Goal: Browse casually: Explore the website without a specific task or goal

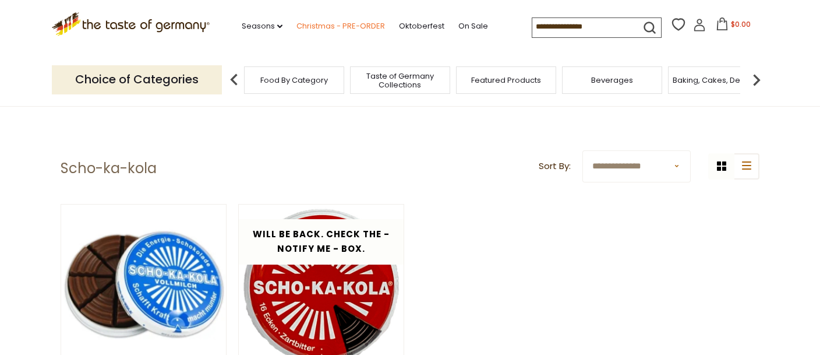
click at [311, 27] on link "Christmas - PRE-ORDER" at bounding box center [340, 26] width 89 height 13
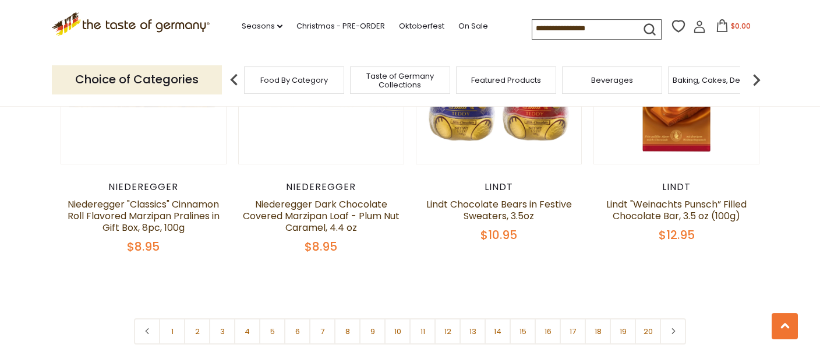
scroll to position [2767, 0]
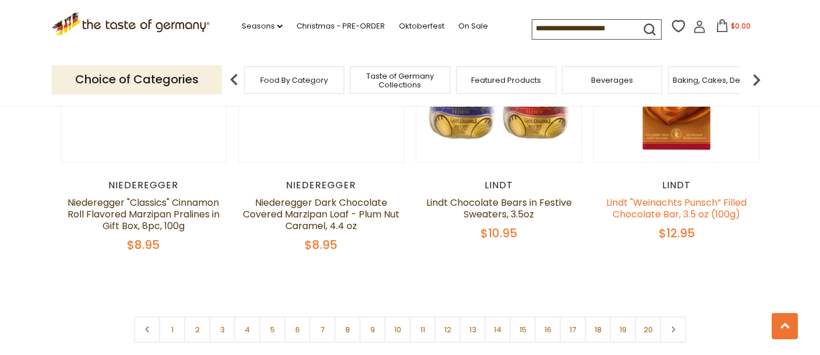
click at [688, 196] on link "Lindt "Weinachts Punsch” Filled Chocolate Bar, 3.5 oz (100g)" at bounding box center [676, 208] width 140 height 25
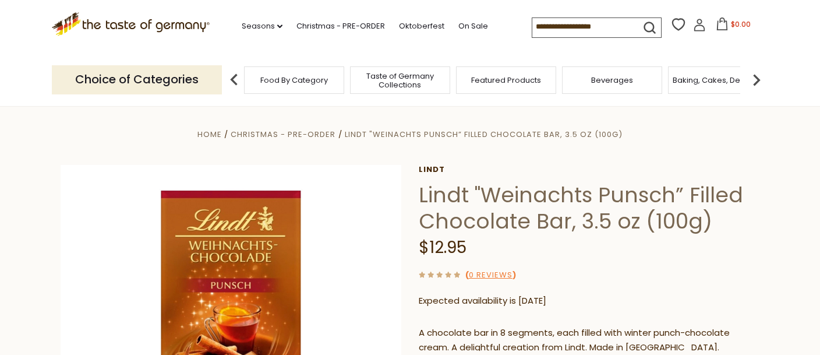
click at [407, 76] on span "Taste of Germany Collections" at bounding box center [399, 80] width 93 height 17
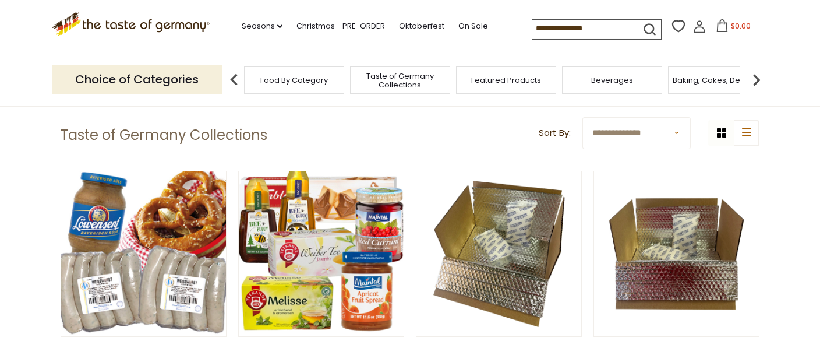
scroll to position [61, 0]
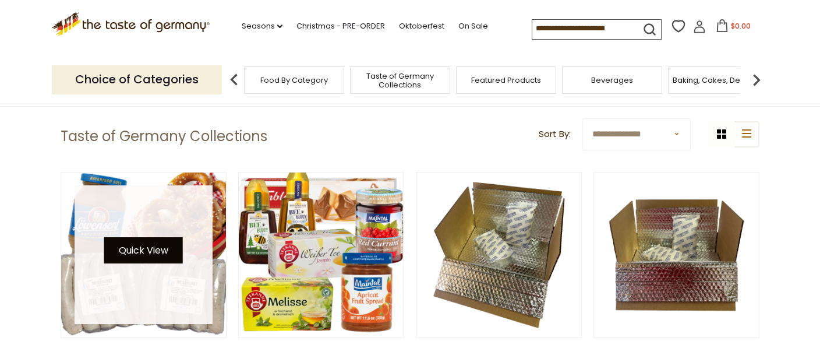
click at [154, 254] on button "Quick View" at bounding box center [143, 250] width 79 height 26
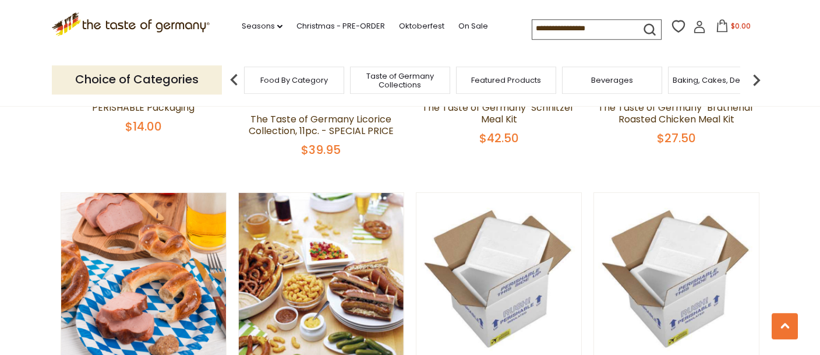
scroll to position [676, 0]
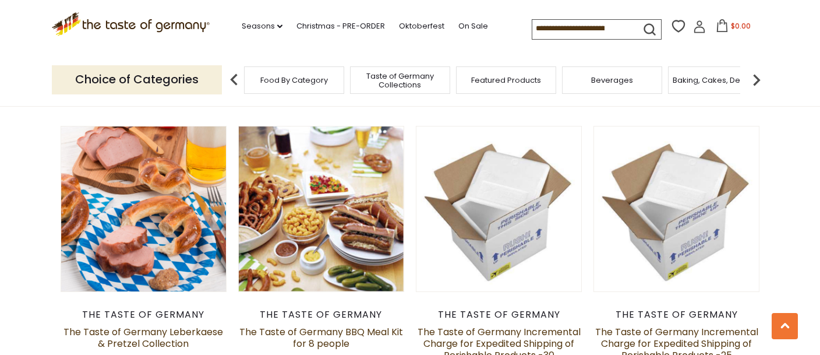
click at [608, 82] on span "Beverages" at bounding box center [612, 80] width 42 height 9
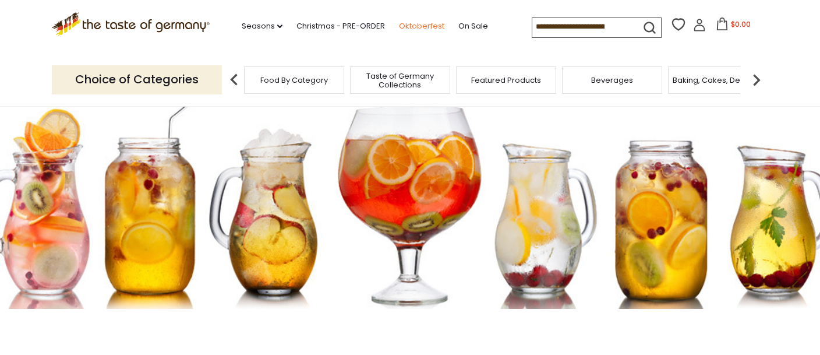
click at [399, 27] on link "Oktoberfest" at bounding box center [421, 26] width 45 height 13
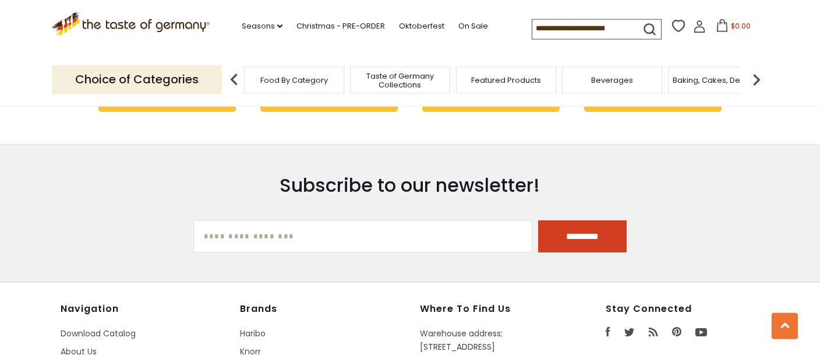
scroll to position [3566, 0]
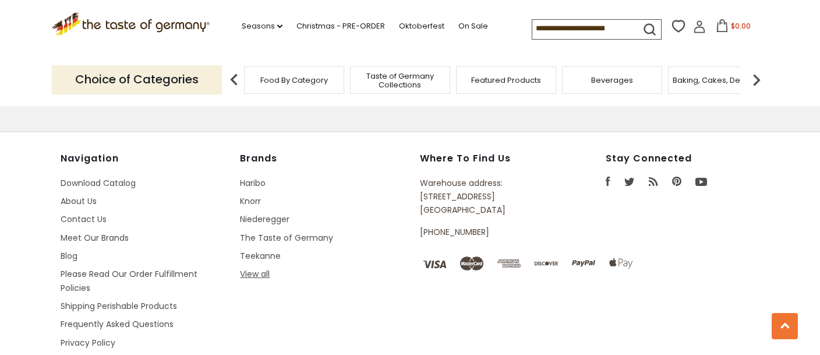
click at [260, 268] on link "View all" at bounding box center [255, 274] width 30 height 12
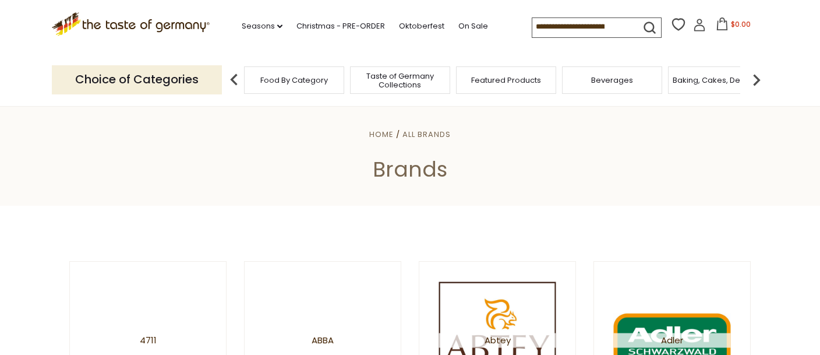
click at [755, 77] on img at bounding box center [756, 79] width 23 height 23
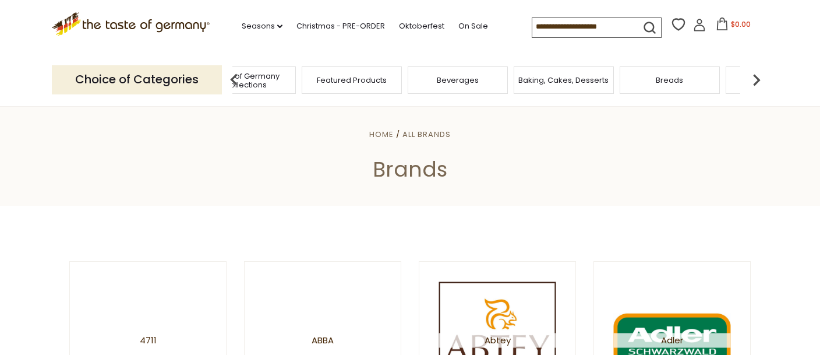
click at [759, 76] on img at bounding box center [756, 79] width 23 height 23
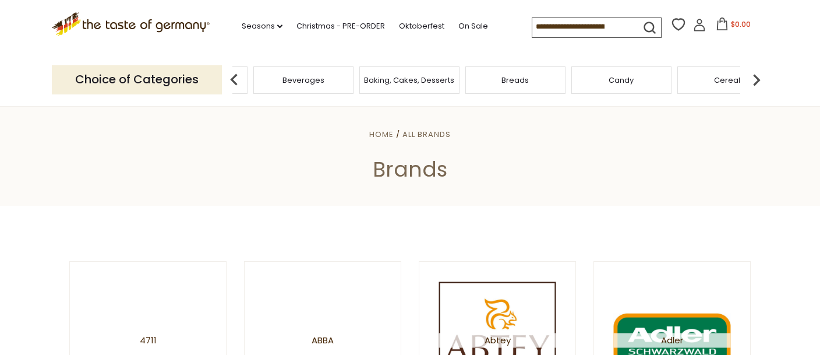
click at [762, 74] on img at bounding box center [756, 79] width 23 height 23
click at [455, 76] on span "Candy" at bounding box center [466, 80] width 25 height 9
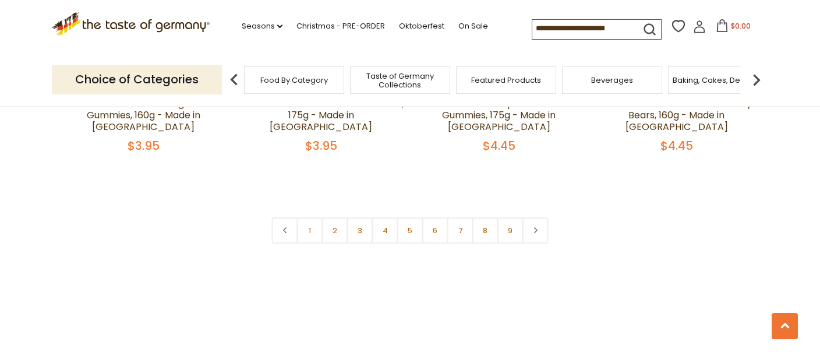
scroll to position [2890, 0]
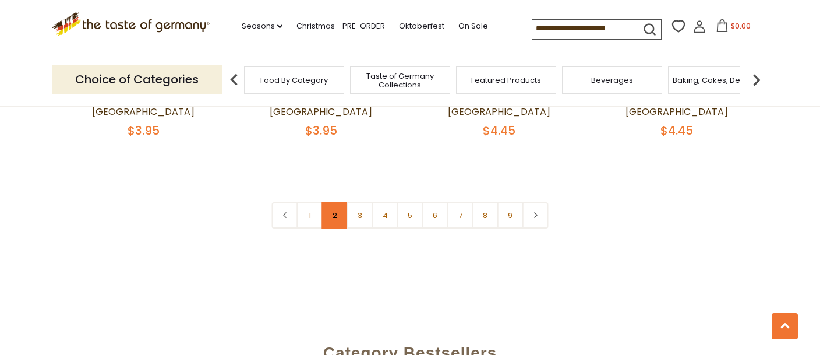
click at [338, 202] on link "2" at bounding box center [335, 215] width 26 height 26
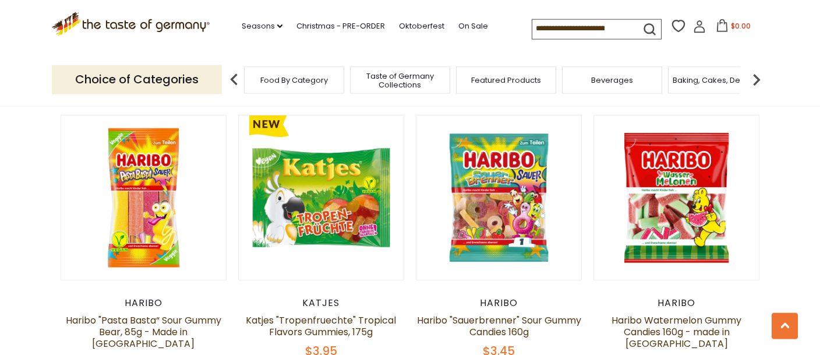
scroll to position [630, 0]
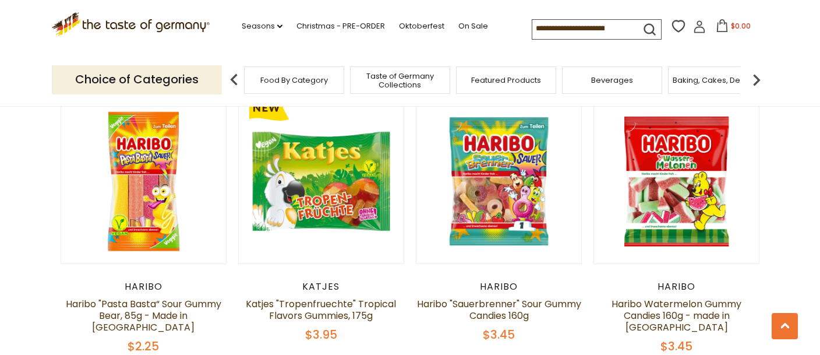
drag, startPoint x: 416, startPoint y: 204, endPoint x: 405, endPoint y: 188, distance: 19.4
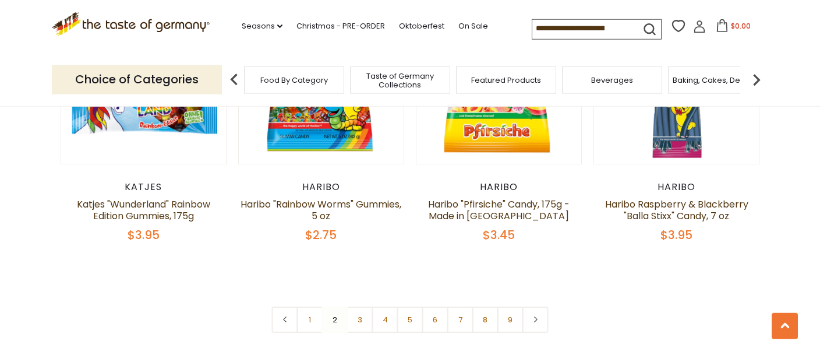
scroll to position [2782, 0]
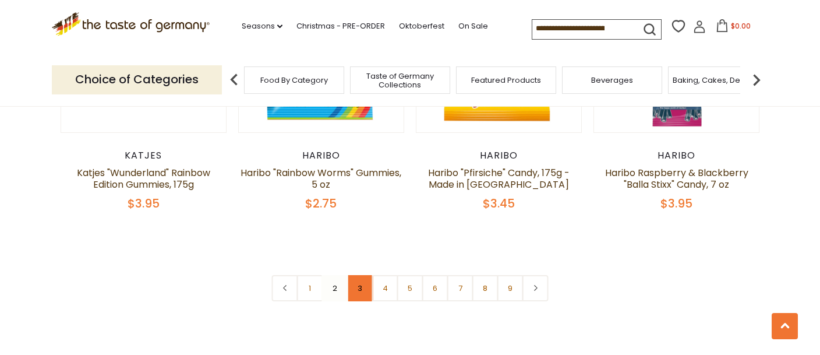
click at [356, 275] on link "3" at bounding box center [360, 288] width 26 height 26
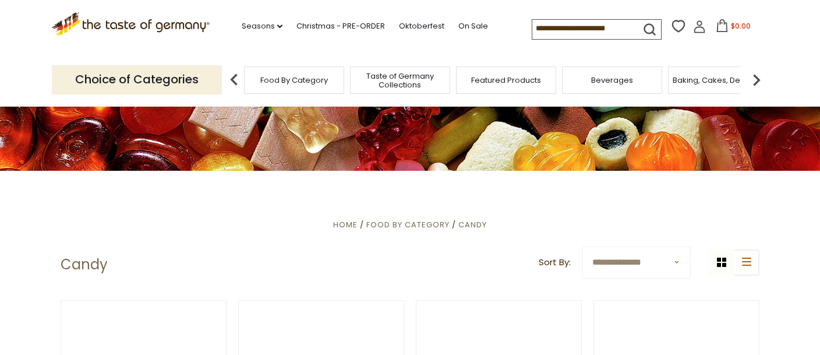
scroll to position [0, 0]
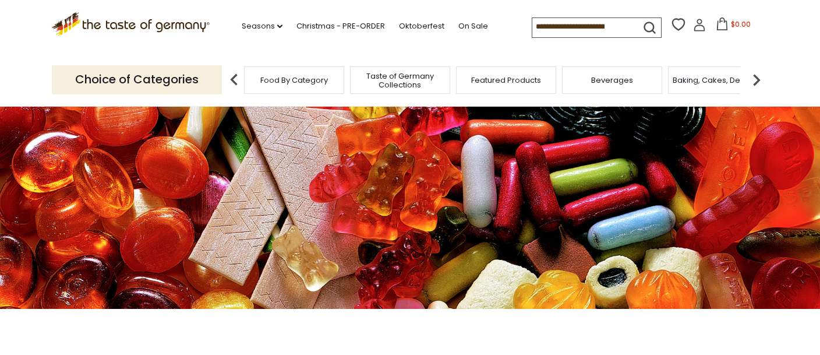
click at [756, 75] on img at bounding box center [756, 79] width 23 height 23
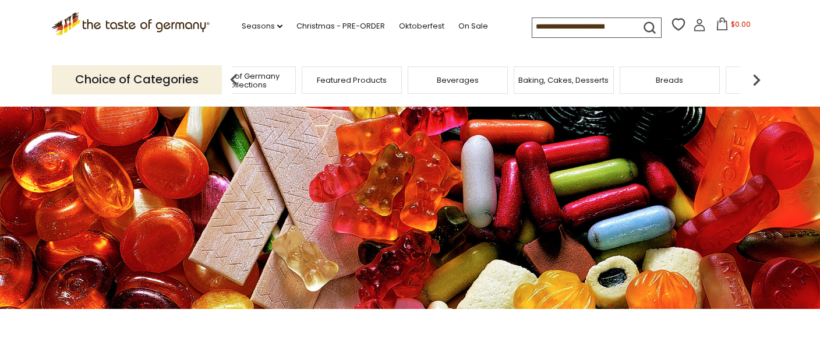
click at [757, 76] on img at bounding box center [756, 79] width 23 height 23
click at [498, 87] on div "Breads" at bounding box center [515, 79] width 100 height 27
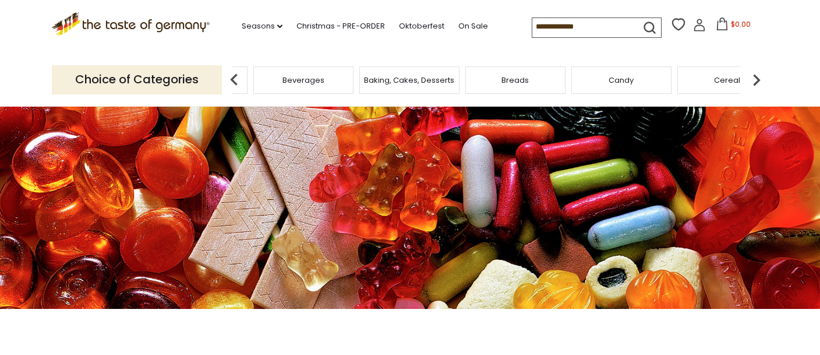
click at [512, 76] on span "Breads" at bounding box center [514, 80] width 27 height 9
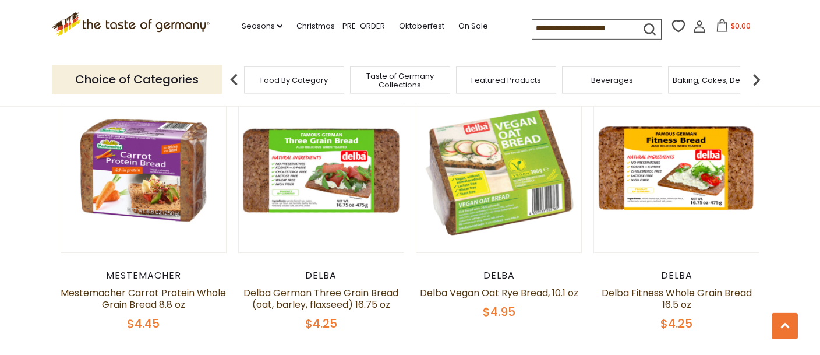
scroll to position [1537, 0]
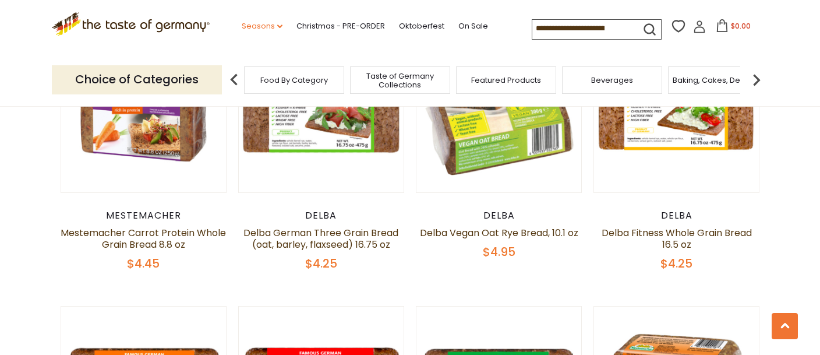
click at [243, 23] on link "Seasons dropdown_arrow" at bounding box center [262, 26] width 41 height 13
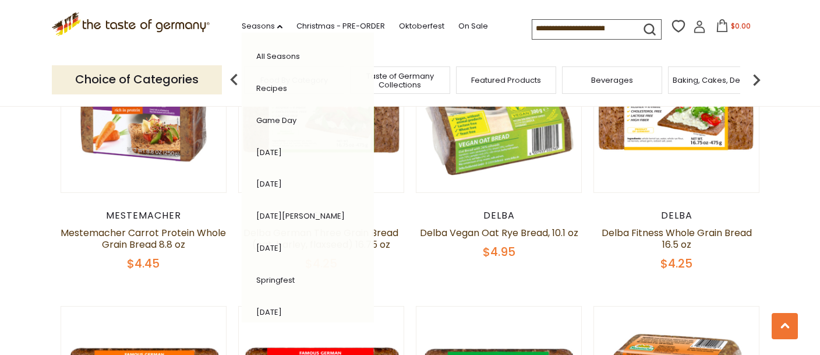
click at [713, 77] on span "Baking, Cakes, Desserts" at bounding box center [718, 80] width 90 height 9
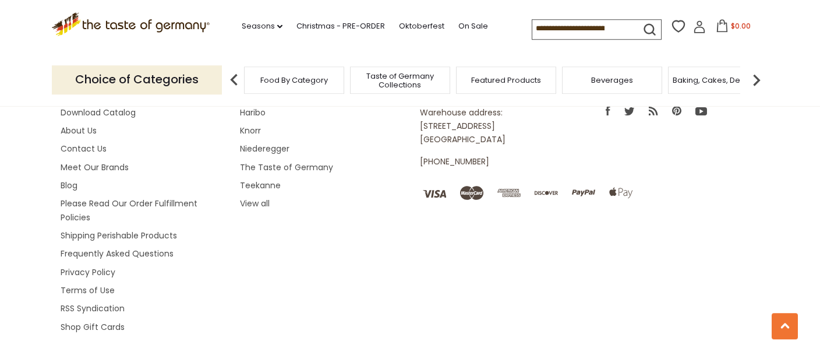
scroll to position [3577, 0]
